Goal: Information Seeking & Learning: Learn about a topic

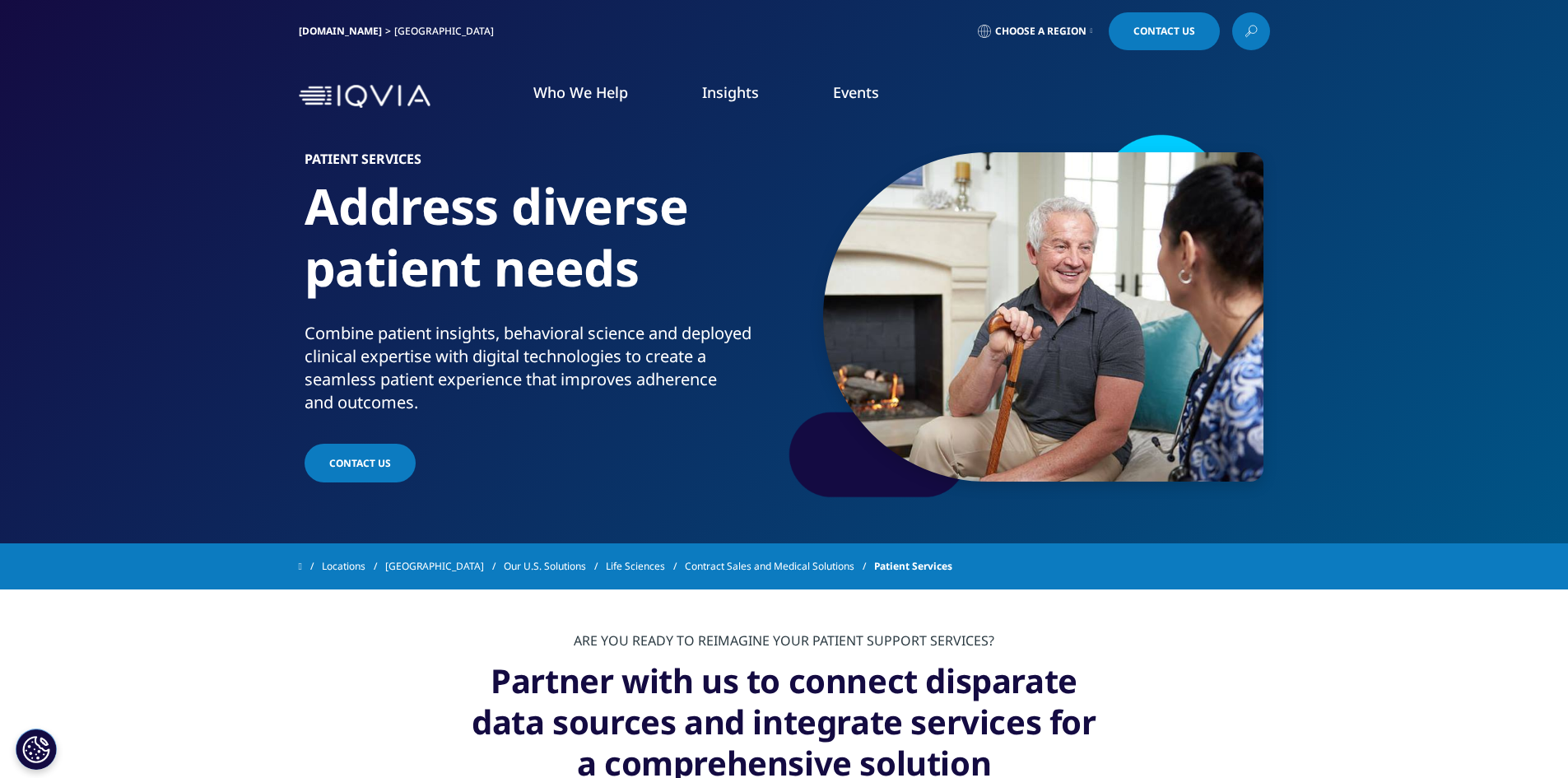
click at [387, 91] on img at bounding box center [365, 97] width 131 height 24
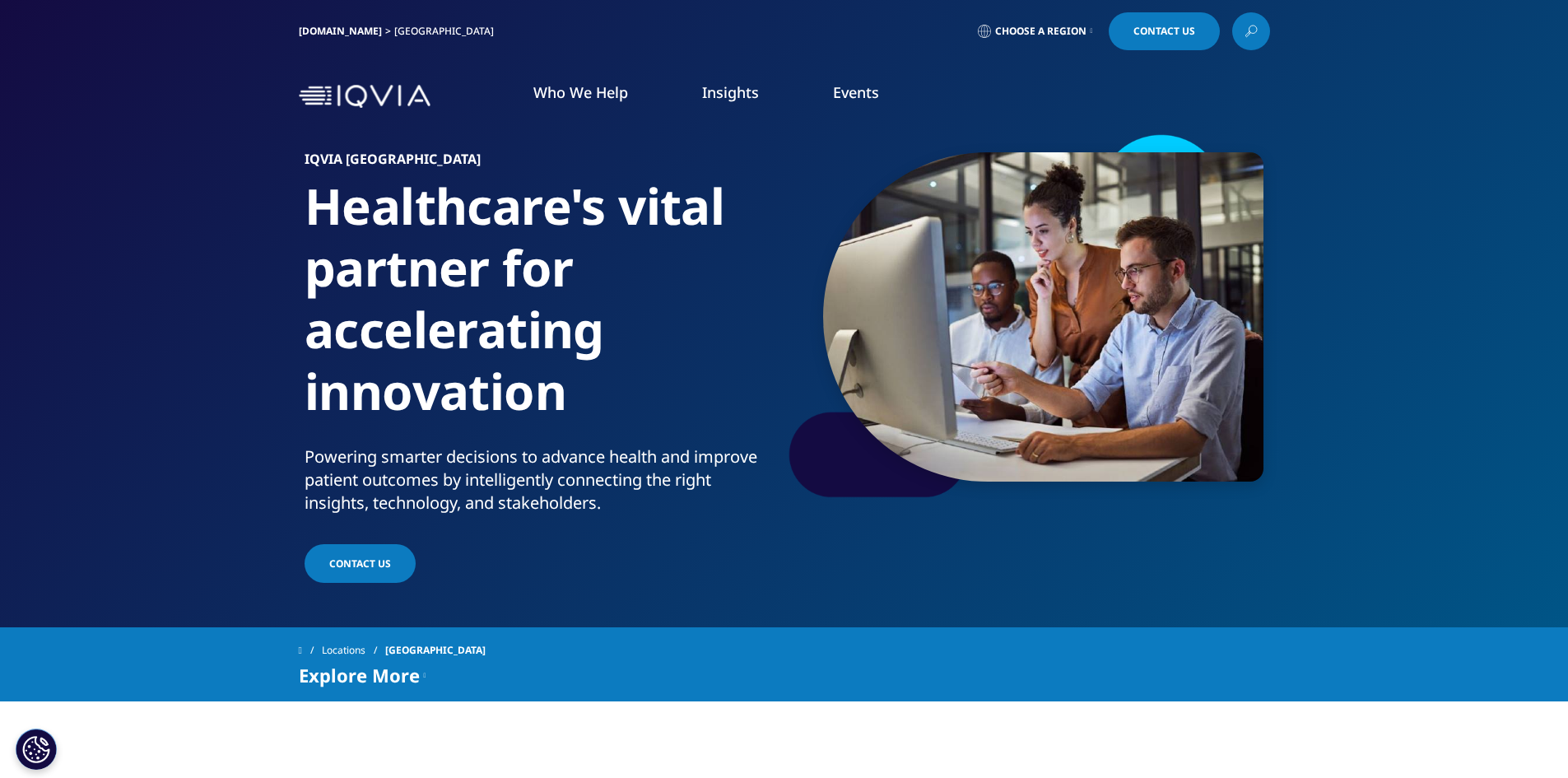
click at [122, 252] on link "MedTech" at bounding box center [115, 253] width 57 height 18
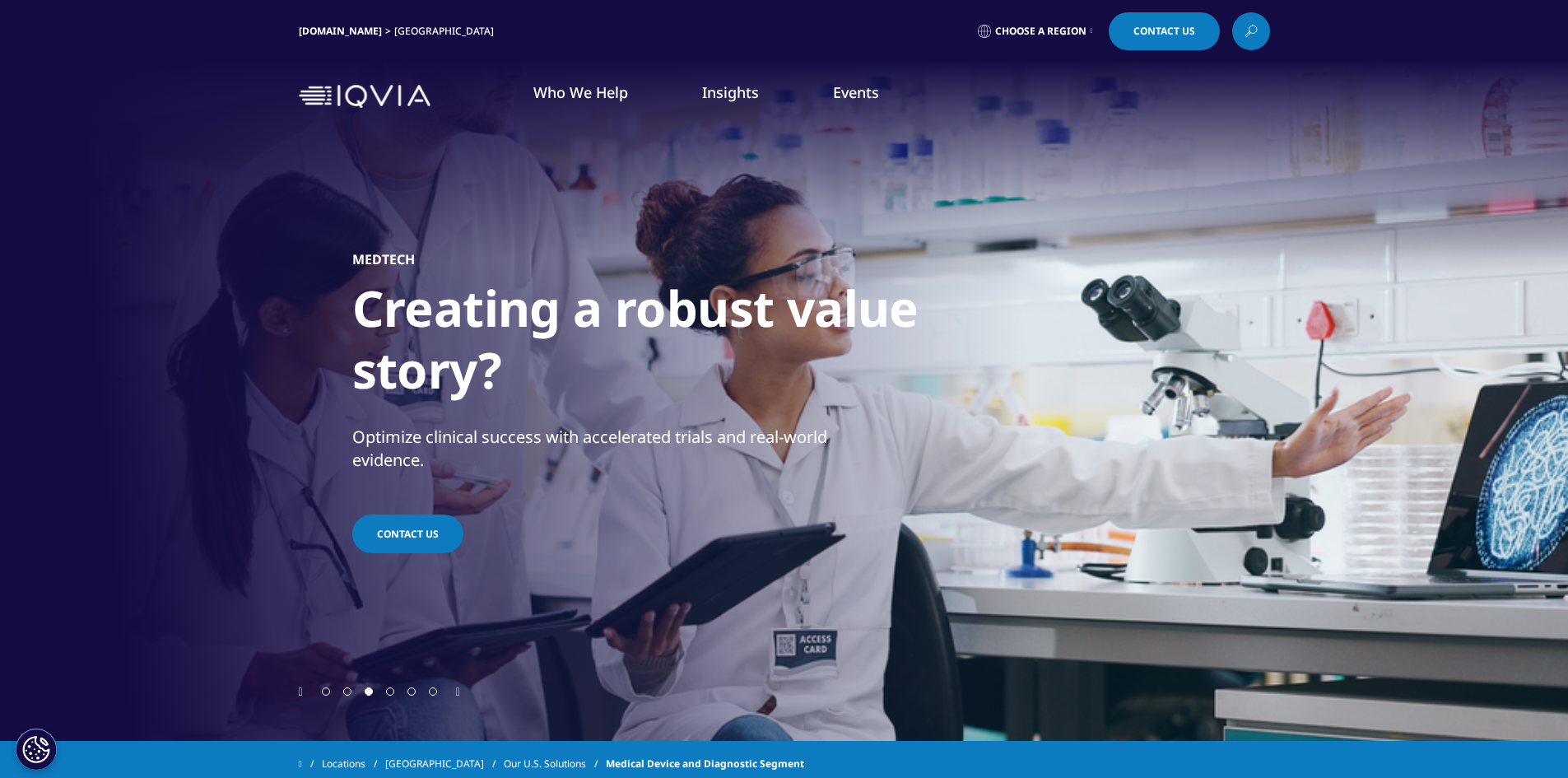
click at [407, 256] on h5 "MEDTECH" at bounding box center [384, 260] width 63 height 17
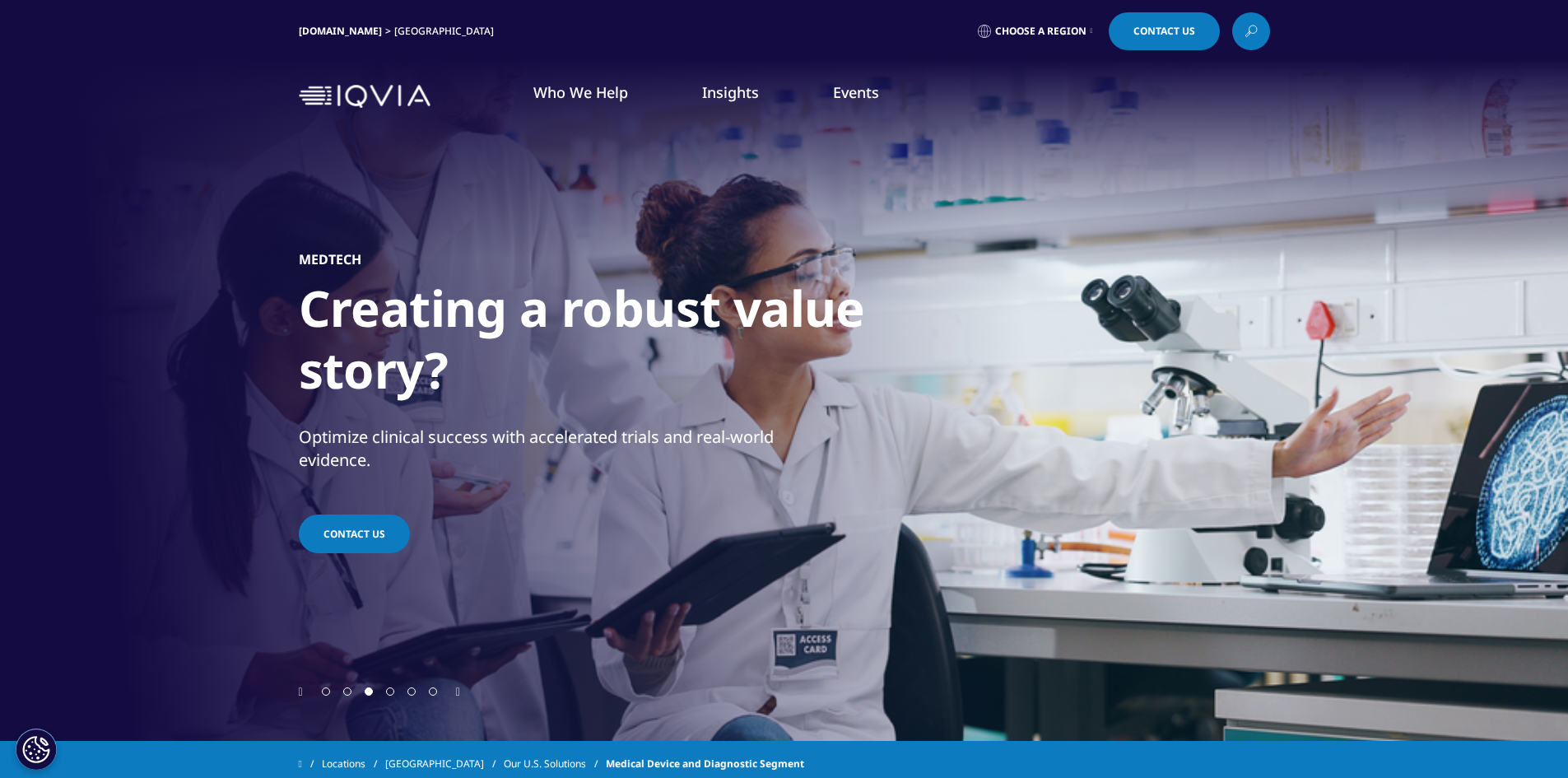
click at [564, 263] on div "MEDTECH Creating a robust value story? Optimize clinical success with accelerat…" at bounding box center [784, 403] width 971 height 560
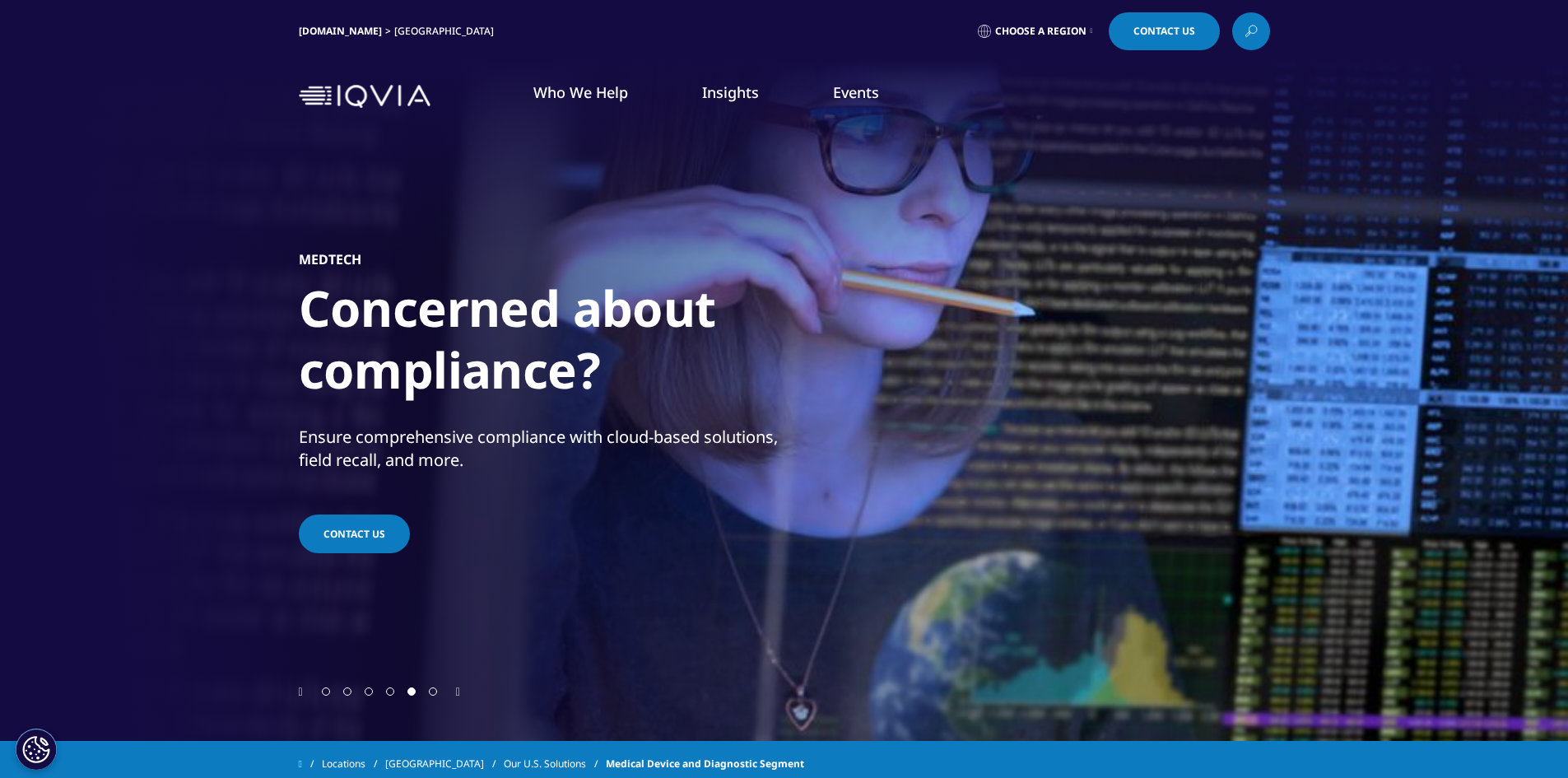
click at [137, 254] on rect "Primary" at bounding box center [137, 255] width 6 height 6
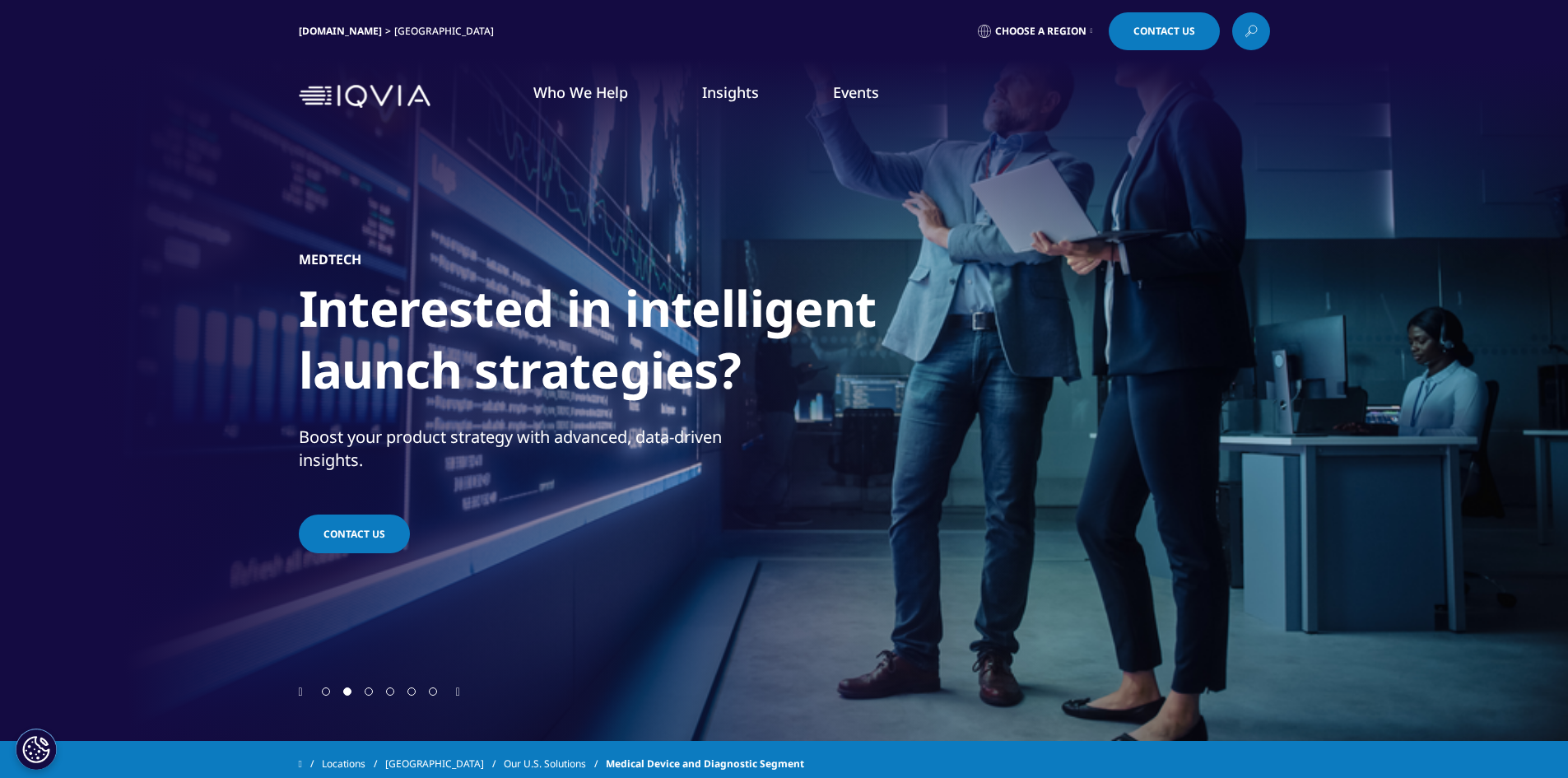
click at [555, 435] on link "Explore MedTech" at bounding box center [548, 434] width 250 height 44
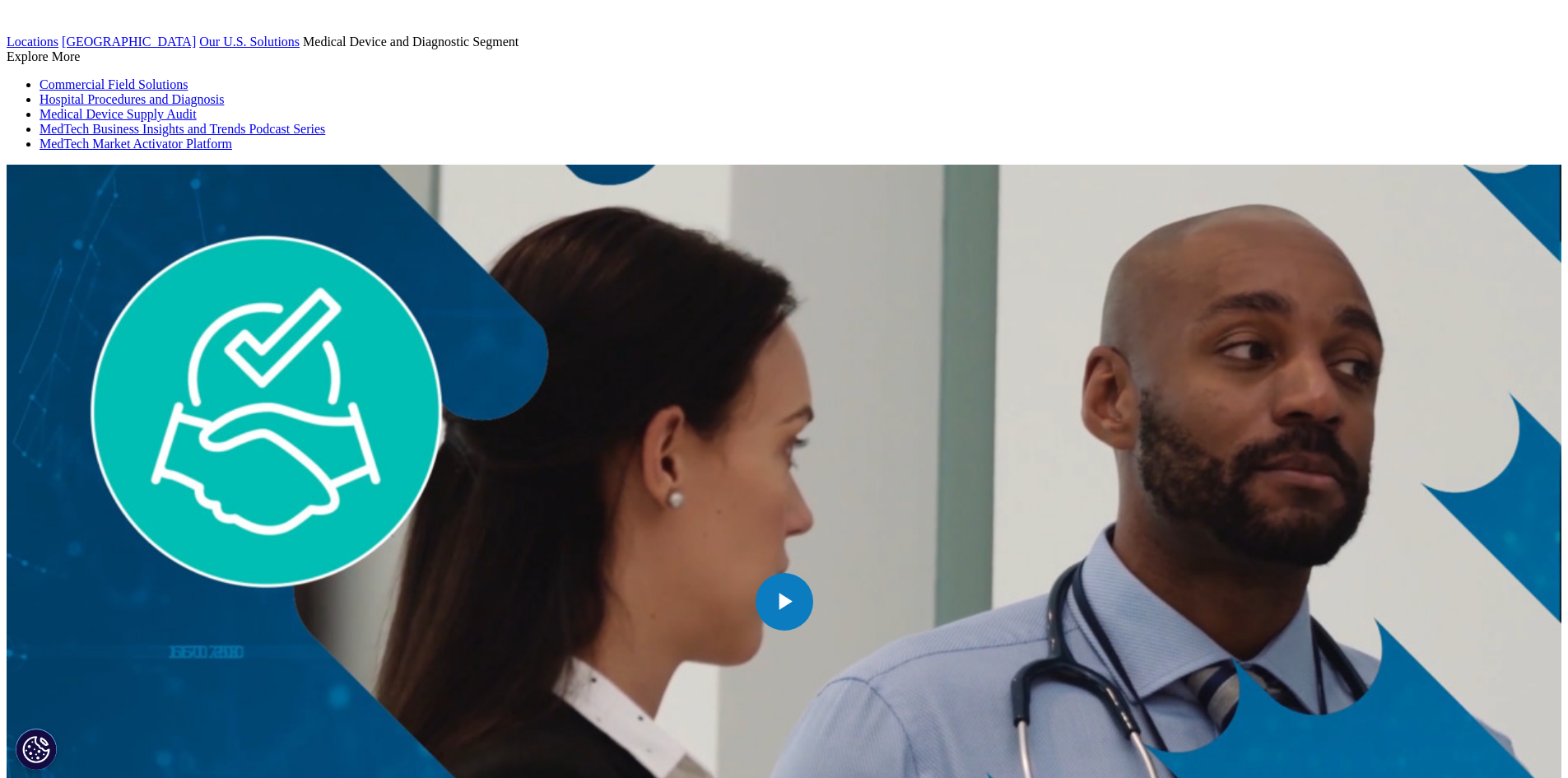
scroll to position [6094, 0]
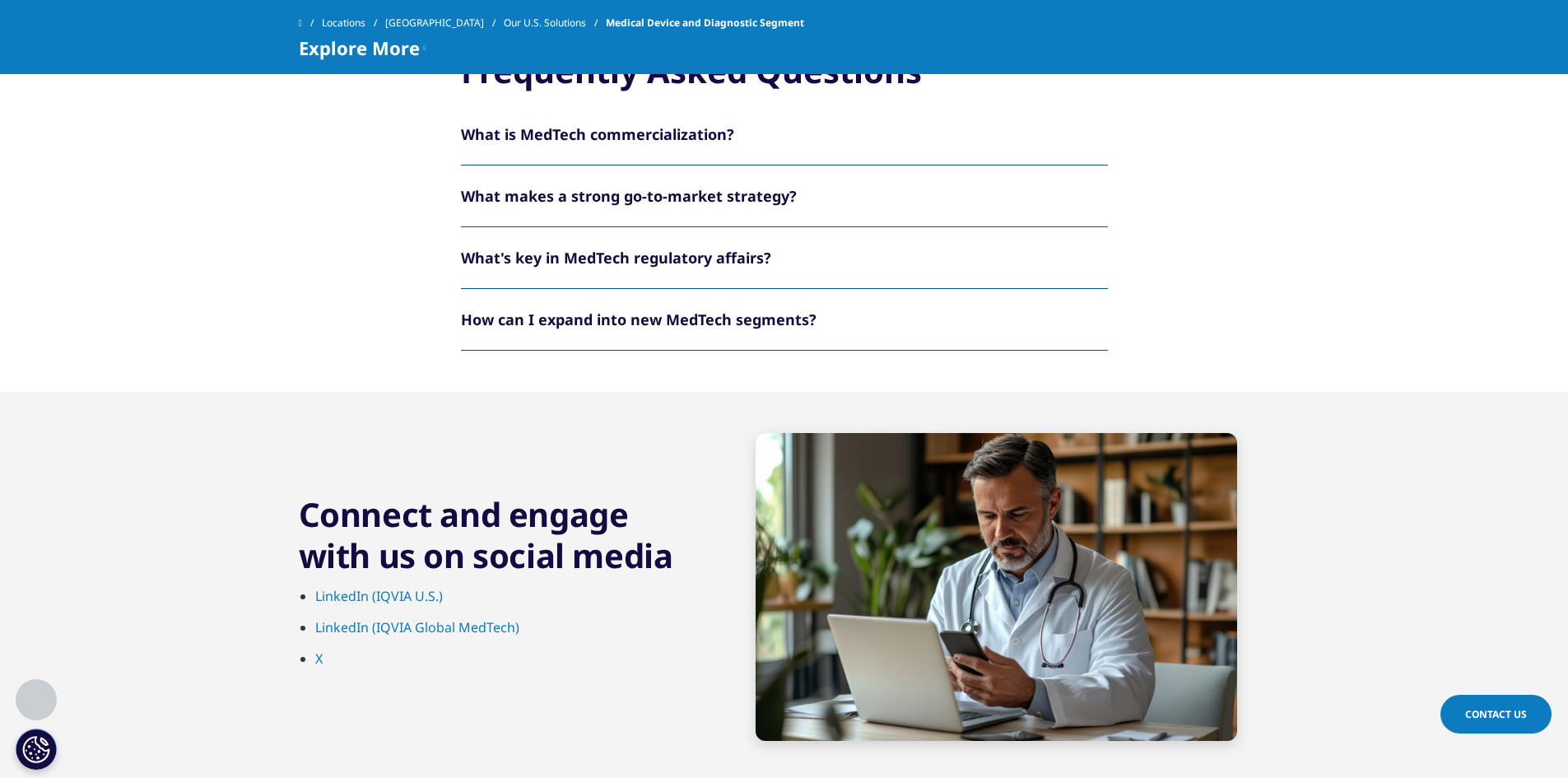
click at [1089, 126] on icon at bounding box center [1089, 134] width 6 height 15
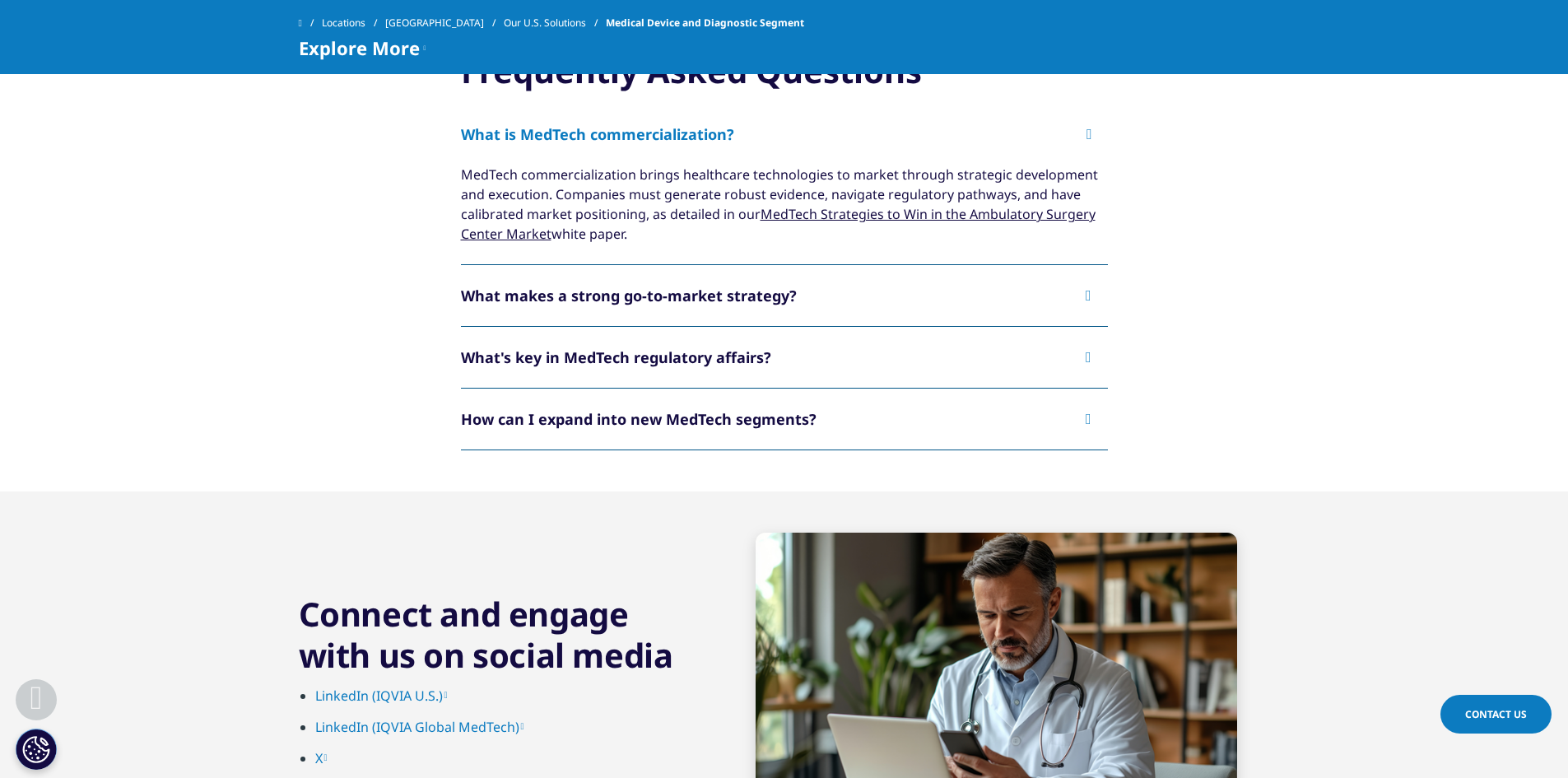
click at [1089, 289] on icon at bounding box center [1089, 296] width 6 height 15
